Goal: Find specific page/section: Find specific page/section

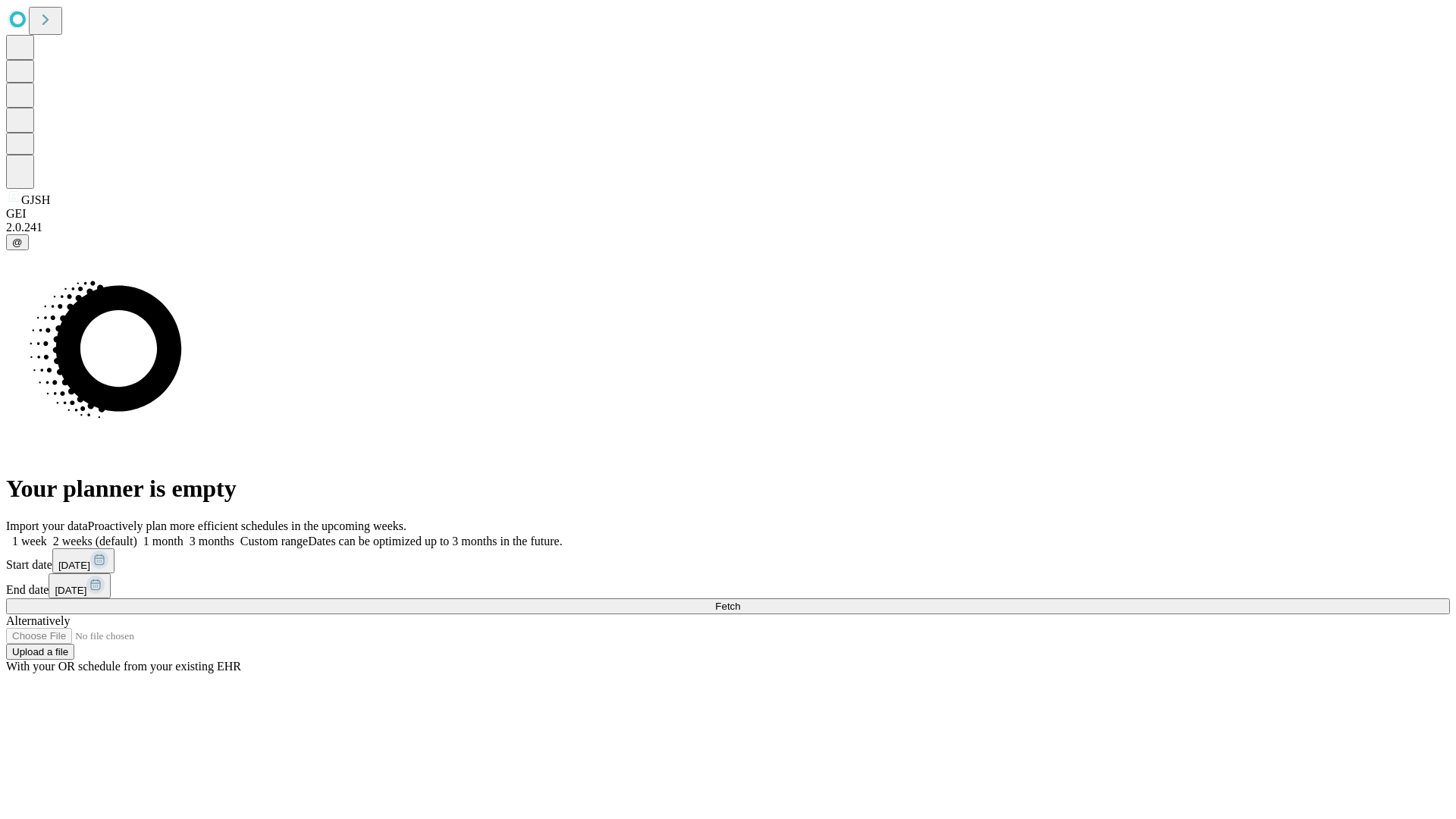
click at [740, 601] on span "Fetch" at bounding box center [728, 606] width 25 height 11
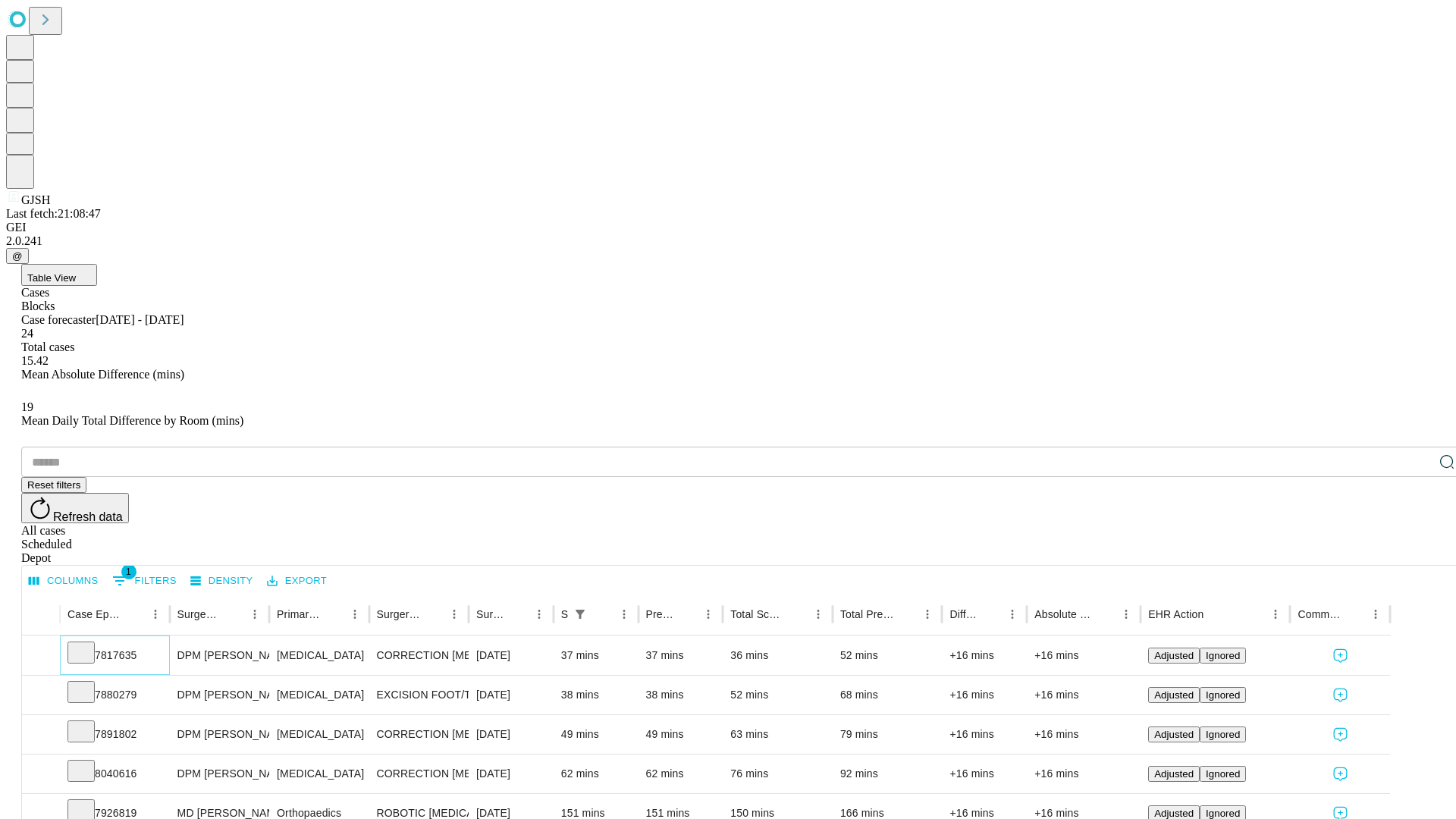
click at [88, 644] on icon at bounding box center [81, 651] width 15 height 15
